Goal: Task Accomplishment & Management: Manage account settings

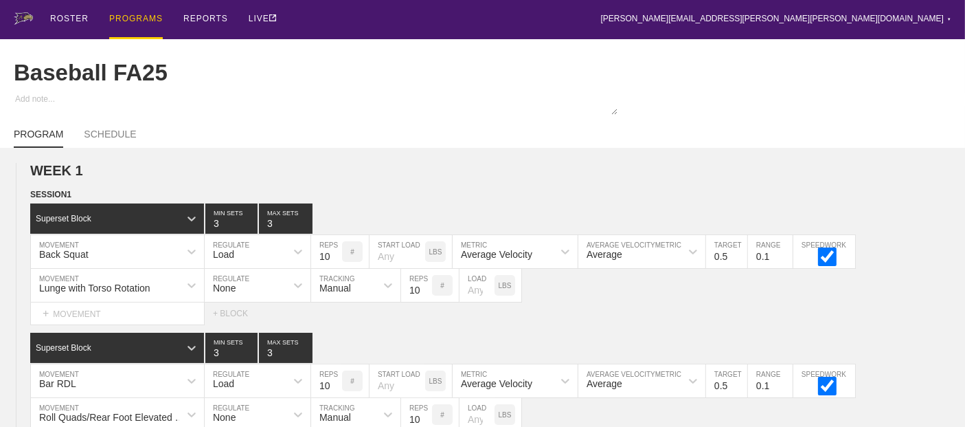
click at [141, 20] on div "PROGRAMS" at bounding box center [136, 19] width 54 height 39
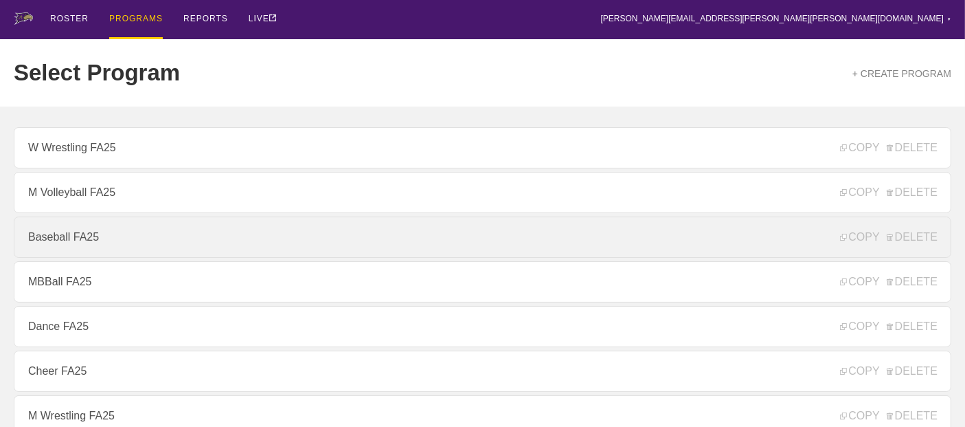
scroll to position [229, 0]
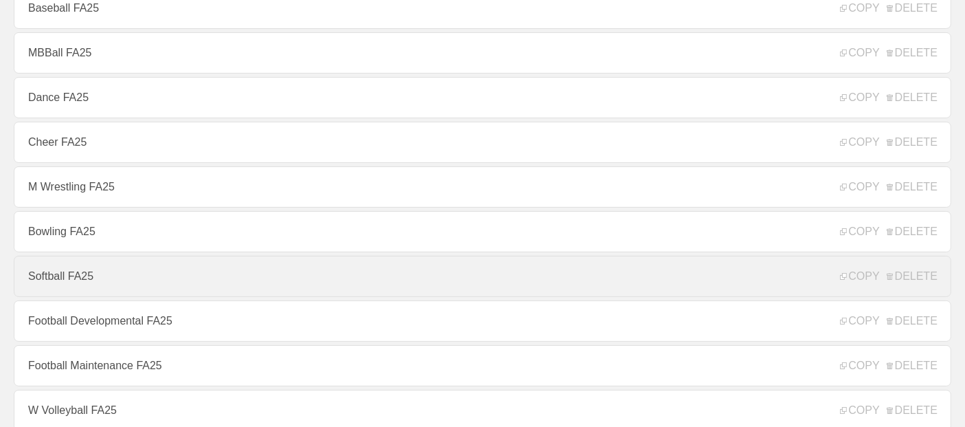
click at [133, 280] on link "Softball FA25" at bounding box center [483, 276] width 938 height 41
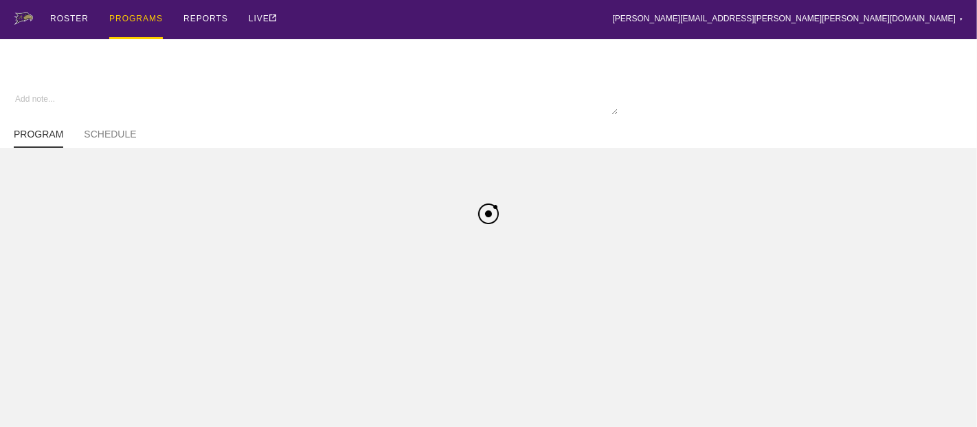
type textarea "x"
type input "Softball FA25"
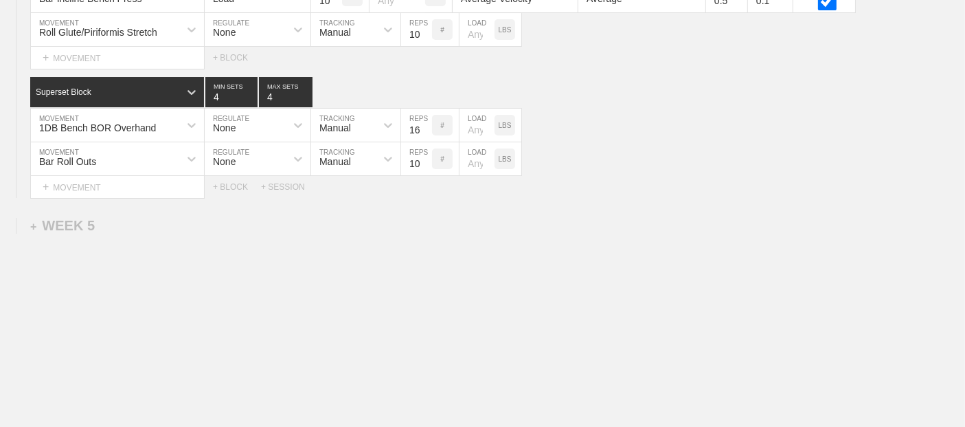
scroll to position [5071, 0]
